Goal: Navigation & Orientation: Find specific page/section

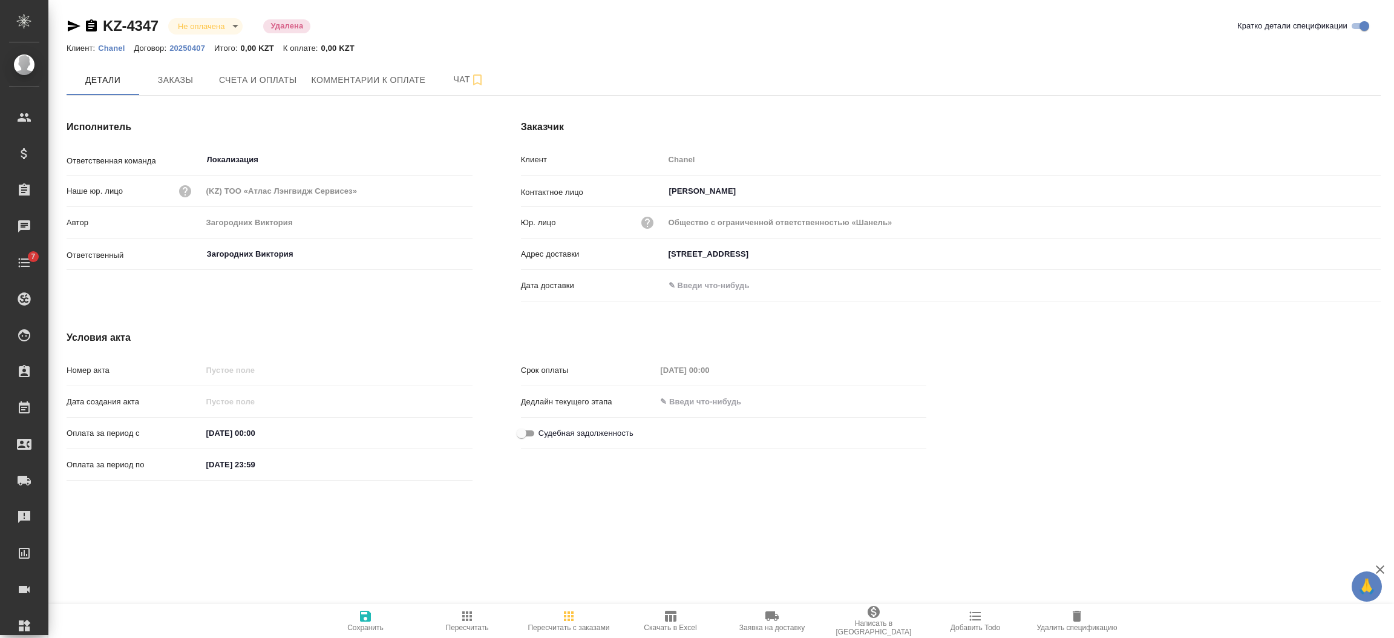
drag, startPoint x: 91, startPoint y: 16, endPoint x: 93, endPoint y: 29, distance: 12.8
click at [93, 29] on div "KZ-4347 Не оплачена notPayed Удалена" at bounding box center [189, 25] width 245 height 19
click at [93, 29] on icon "button" at bounding box center [91, 25] width 11 height 12
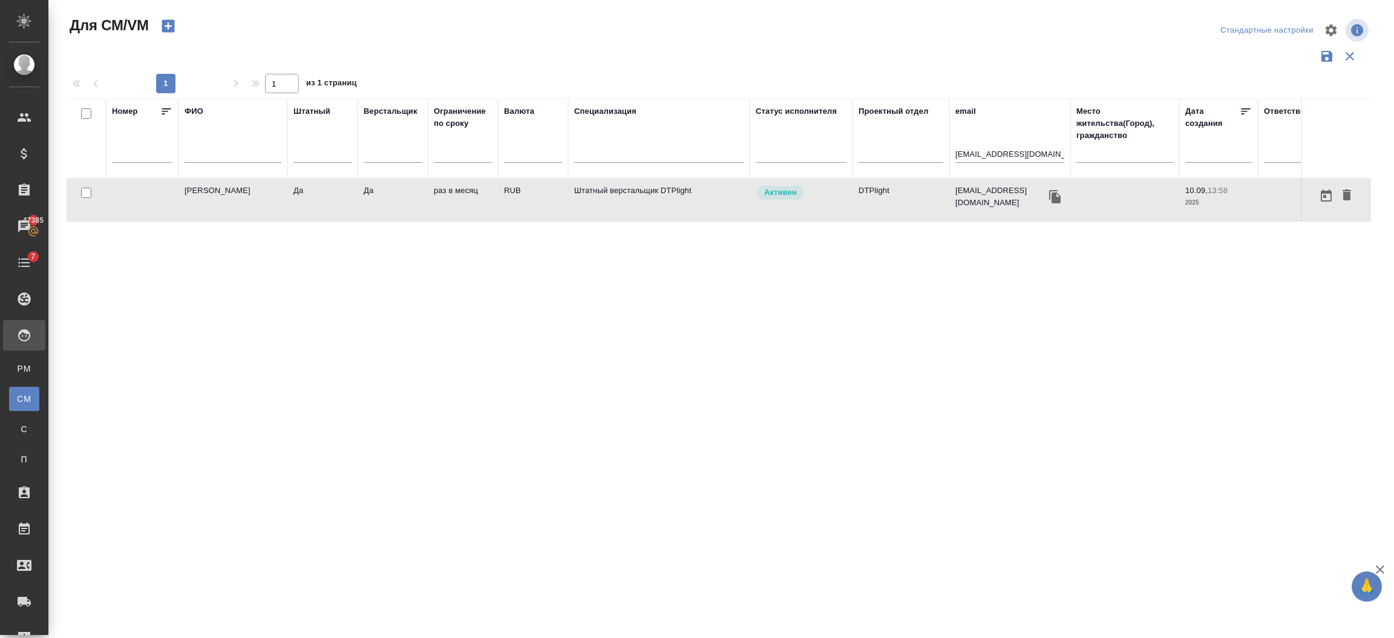
click at [191, 209] on td "Овечкина Дарья Геннадьевна" at bounding box center [233, 200] width 109 height 42
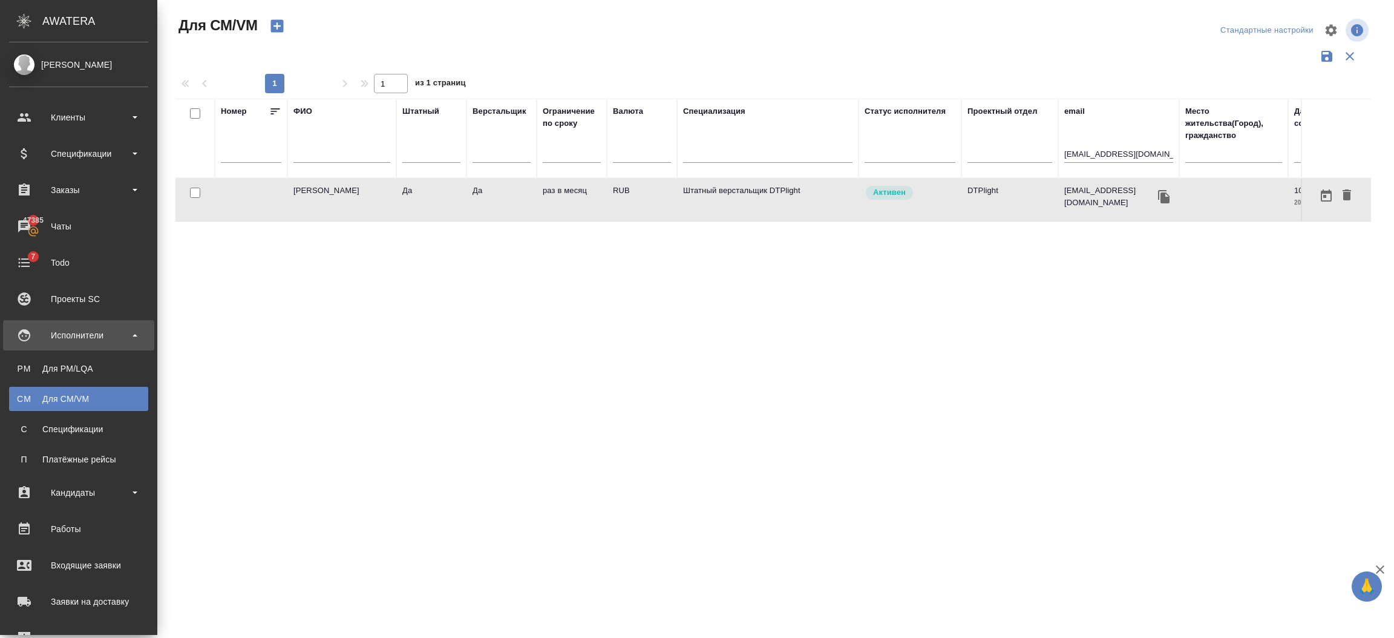
scroll to position [180, 0]
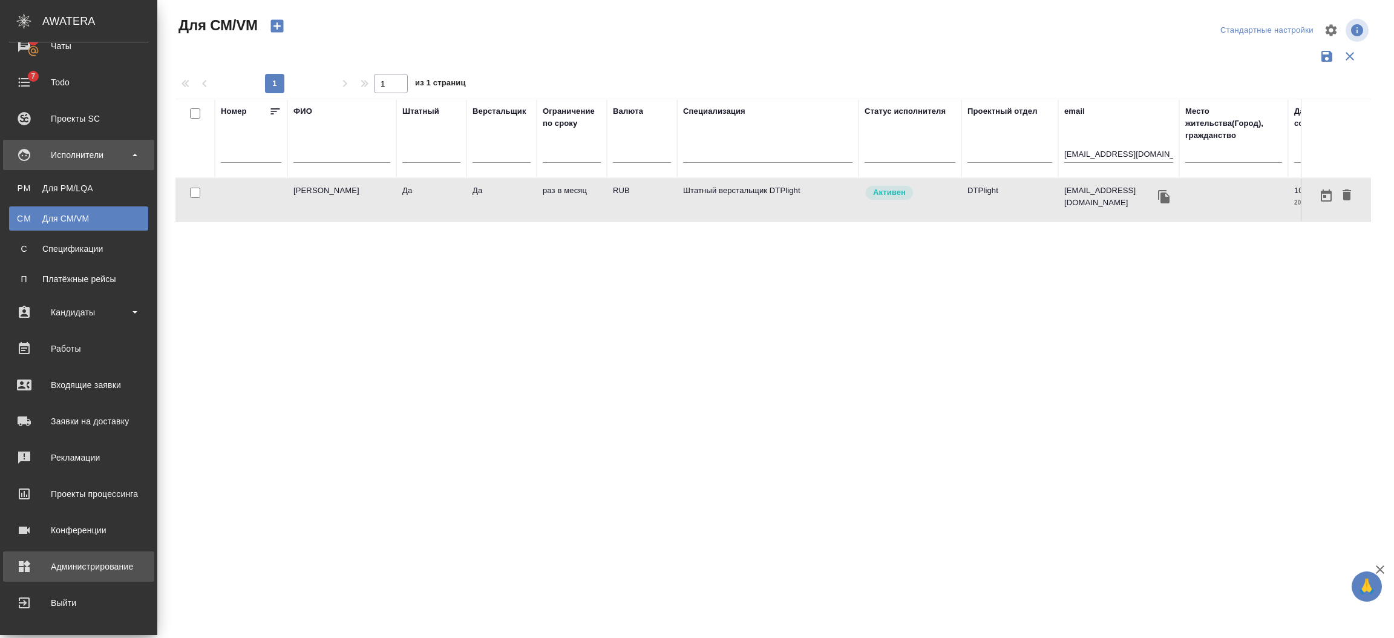
click at [61, 559] on div "Администрирование" at bounding box center [78, 566] width 139 height 18
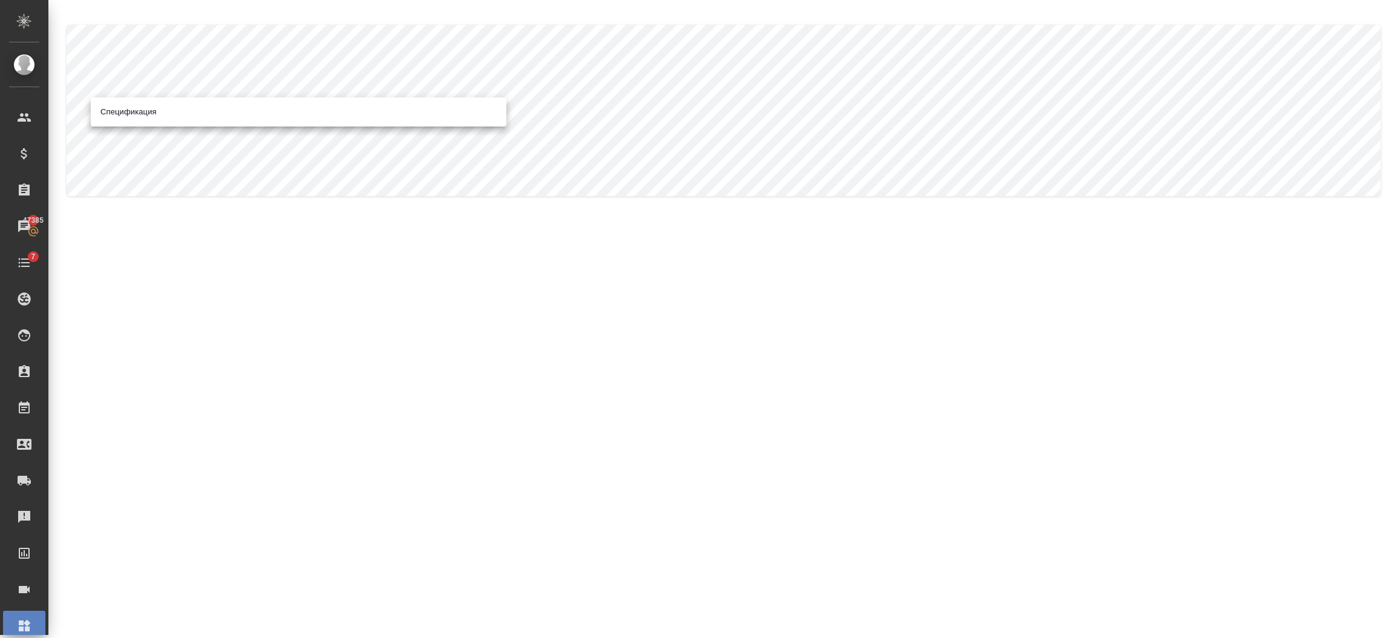
click at [287, 110] on body ".cls-1 fill:#fff; AWATERA Semenets Irina Клиенты Спецификации Заказы 47385 Чаты…" at bounding box center [697, 367] width 1394 height 735
click at [271, 114] on li "Спецификация" at bounding box center [299, 111] width 416 height 19
click at [544, 107] on body ".cls-1 fill:#fff; AWATERA Semenets Irina Клиенты Спецификации Заказы 47385 Чаты…" at bounding box center [697, 367] width 1394 height 735
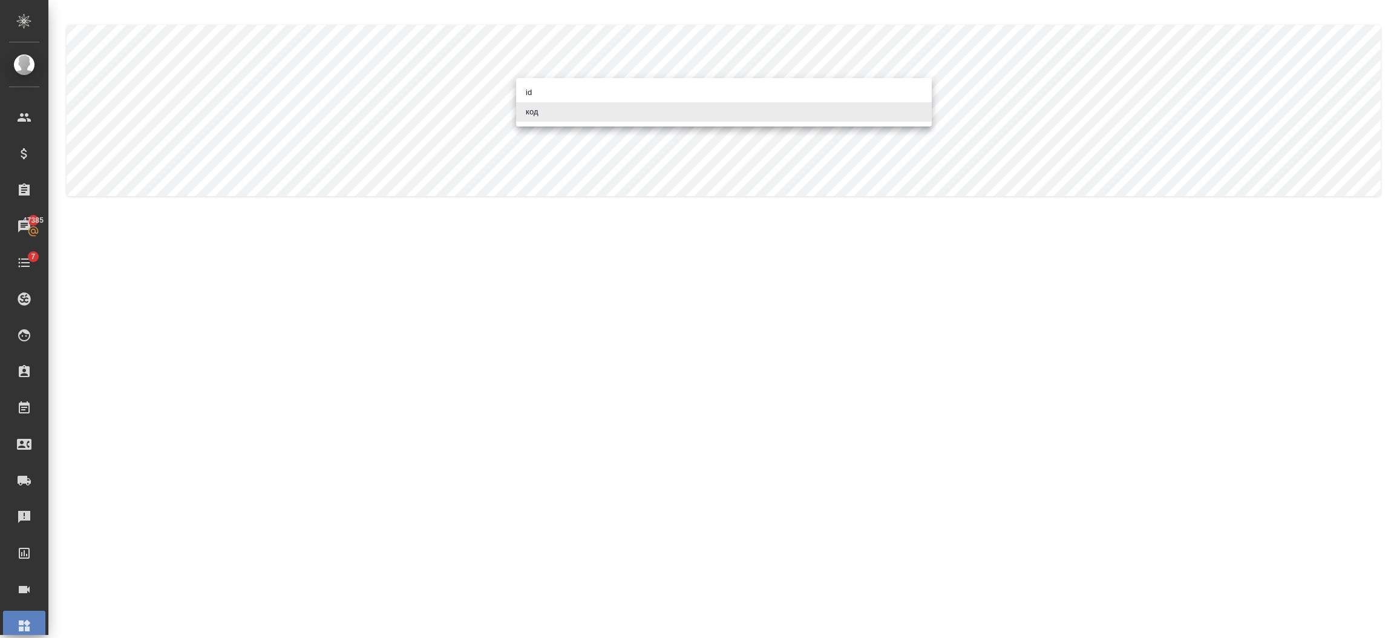
click at [537, 114] on li "код" at bounding box center [724, 111] width 416 height 19
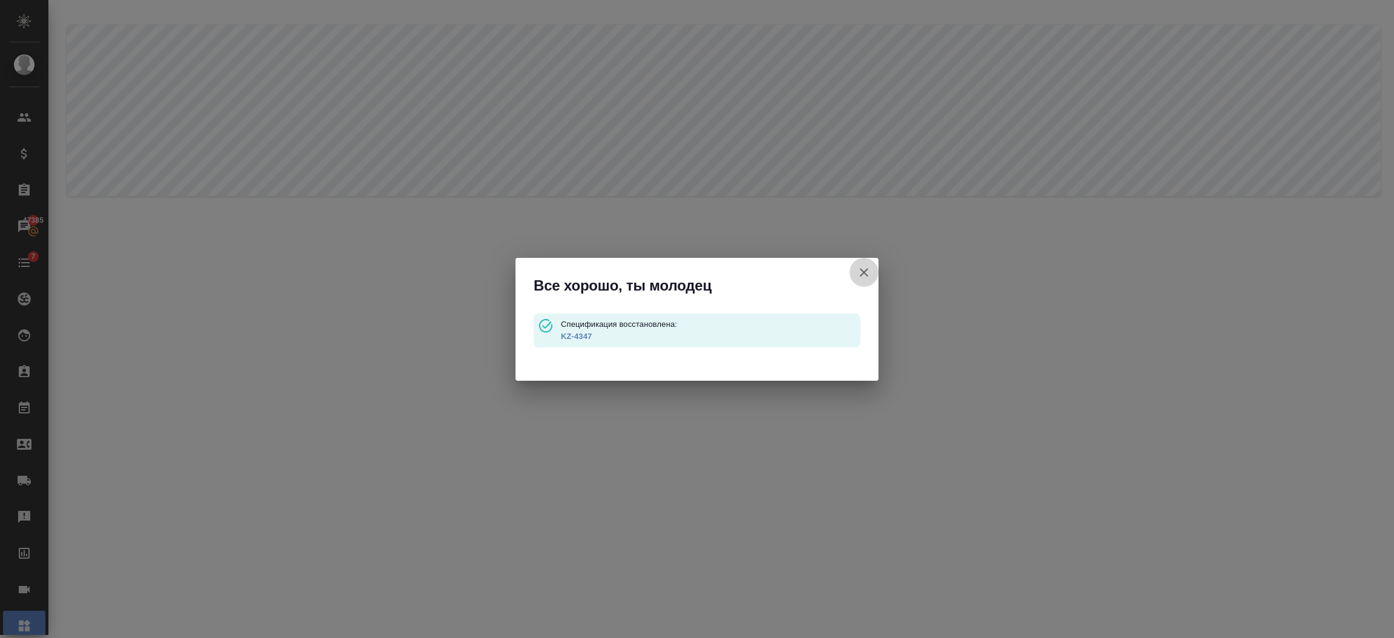
click at [860, 271] on icon "button" at bounding box center [864, 272] width 15 height 15
click at [871, 270] on button "button" at bounding box center [864, 272] width 29 height 29
click at [865, 278] on icon "button" at bounding box center [864, 272] width 15 height 15
click at [864, 271] on icon "button" at bounding box center [864, 272] width 15 height 15
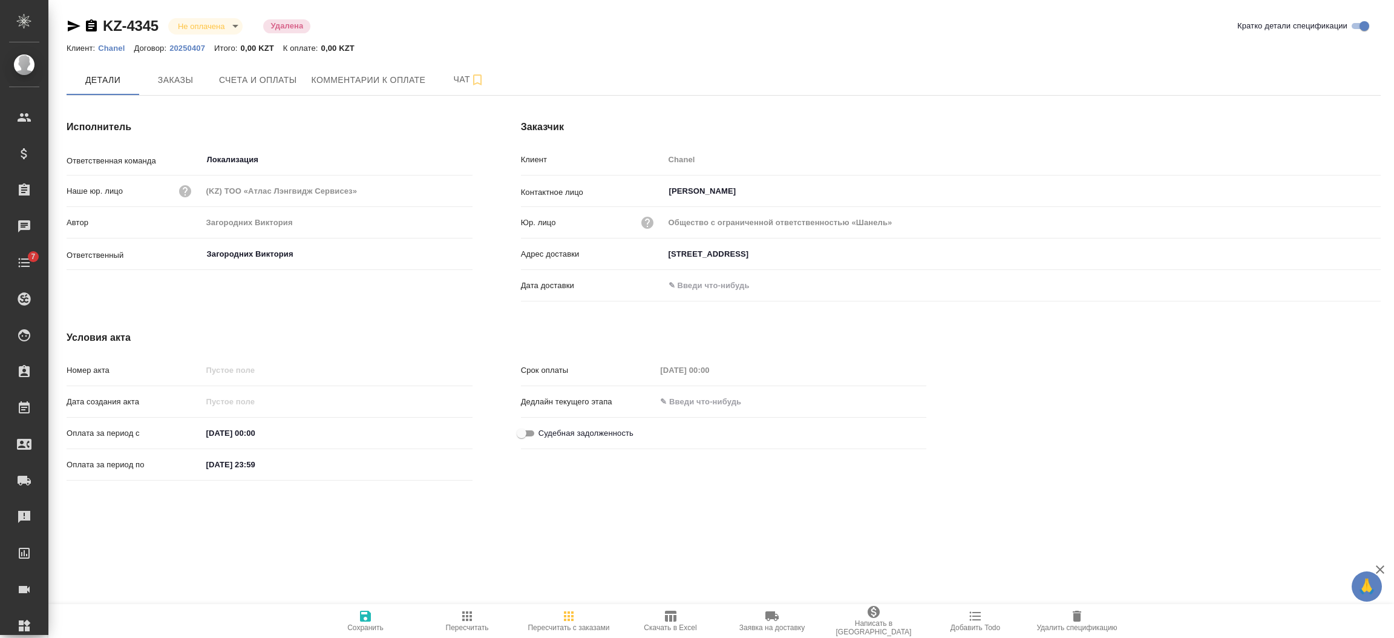
click at [97, 27] on icon "button" at bounding box center [91, 26] width 15 height 15
click at [96, 27] on icon "button" at bounding box center [91, 25] width 11 height 12
click at [97, 20] on icon "button" at bounding box center [91, 26] width 15 height 15
